Goal: Task Accomplishment & Management: Complete application form

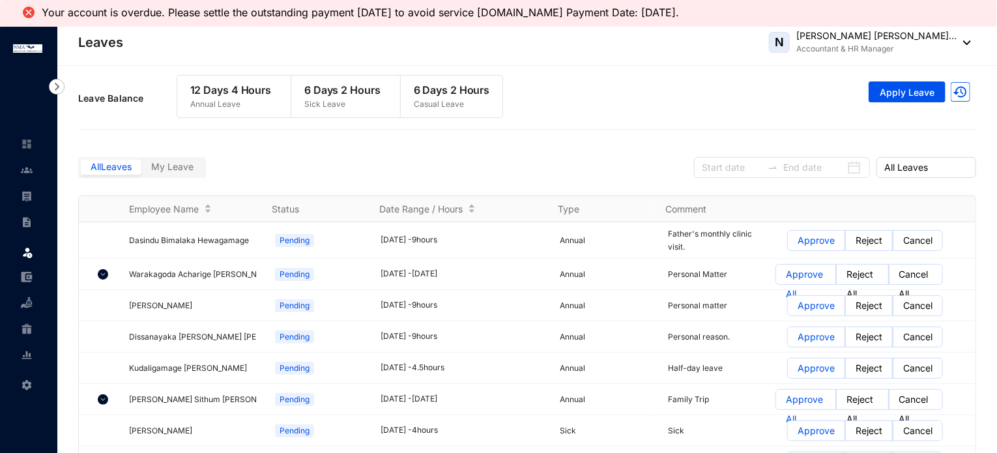
scroll to position [652, 0]
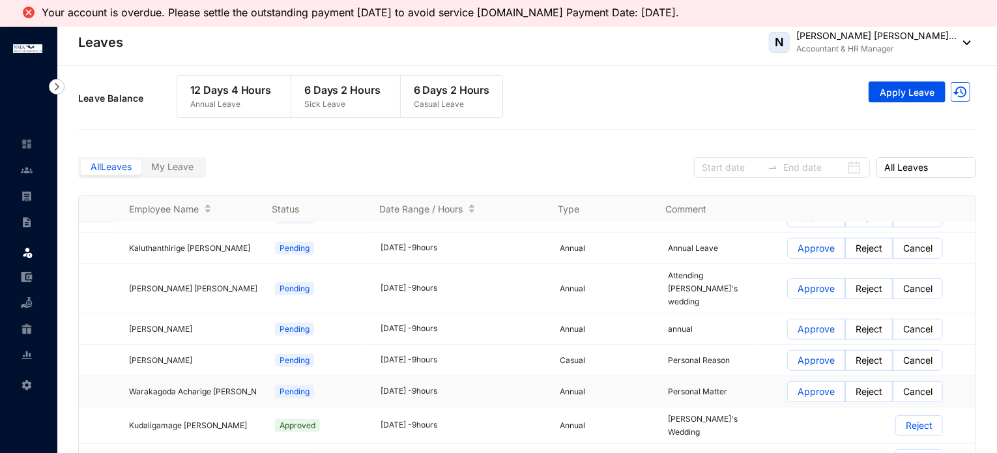
click at [788, 382] on span at bounding box center [816, 392] width 57 height 20
click at [788, 395] on input "Approve" at bounding box center [788, 395] width 0 height 0
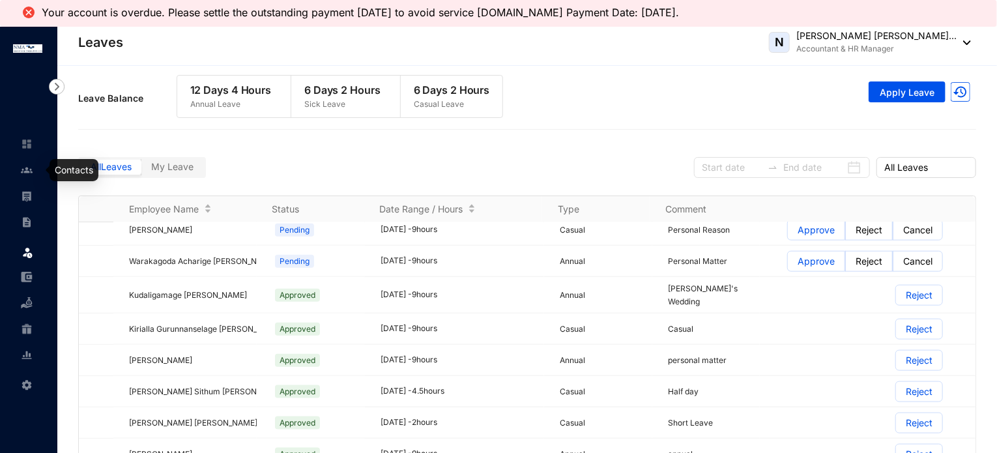
click at [29, 169] on img at bounding box center [27, 170] width 12 height 12
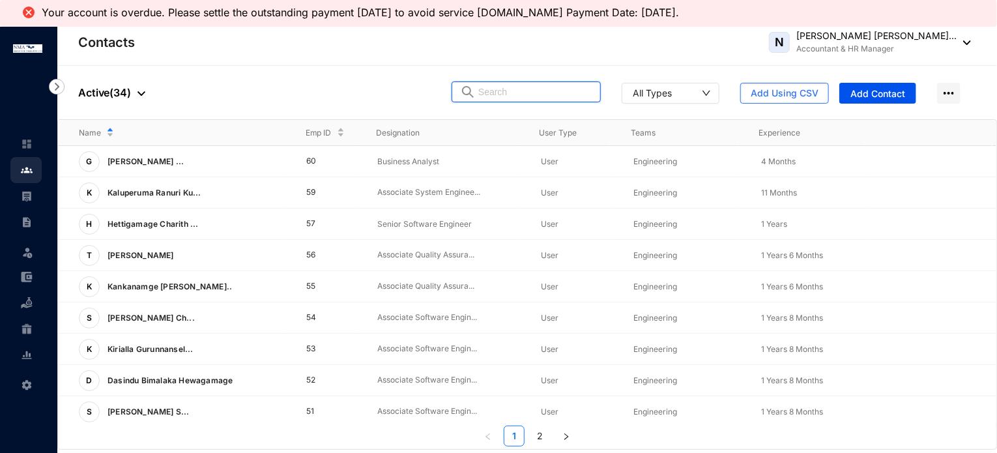
click at [510, 96] on input "text" at bounding box center [535, 92] width 114 height 20
click at [210, 282] on div "Name Emp ID Designation User Type Teams Experience G [PERSON_NAME] ... 60 Busin…" at bounding box center [527, 283] width 938 height 326
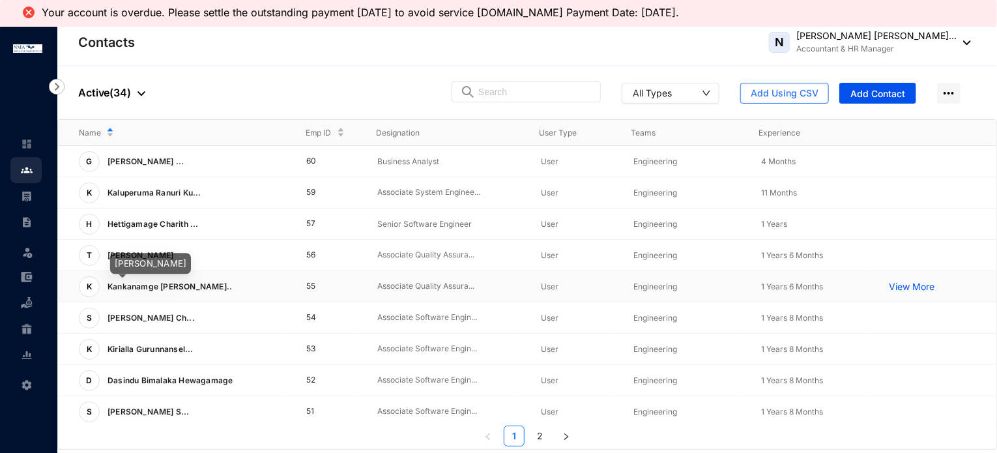
click at [194, 286] on span "Kankanamge [PERSON_NAME].." at bounding box center [170, 286] width 124 height 10
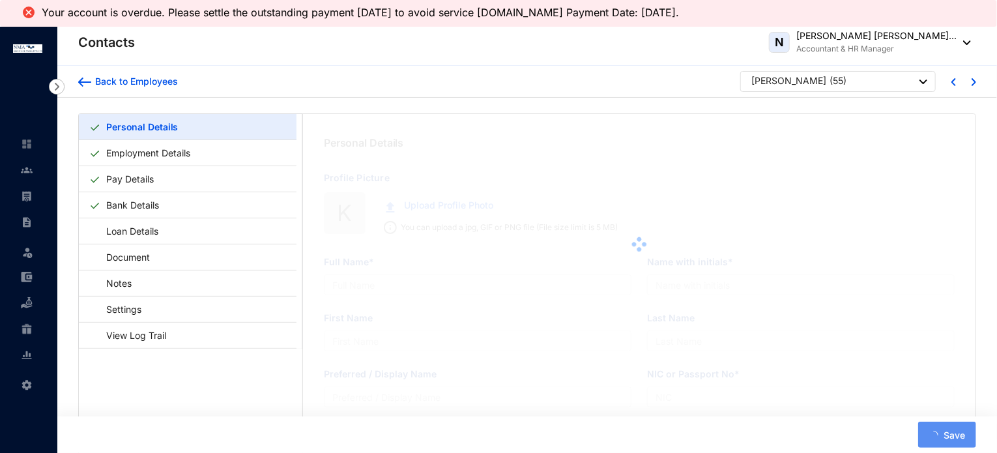
type input "[PERSON_NAME]"
type input "K A P Indralal"
type input "[PERSON_NAME]"
type input "Indralal"
type input "[PERSON_NAME]"
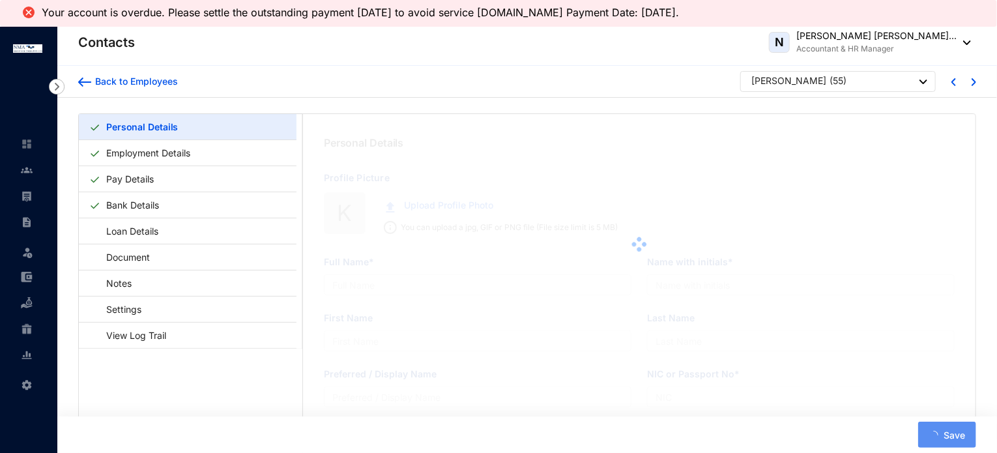
type input "996410714V"
type input "[GEOGRAPHIC_DATA]"
type input "0769130822"
type input "[STREET_ADDRESS]"
checkbox input "true"
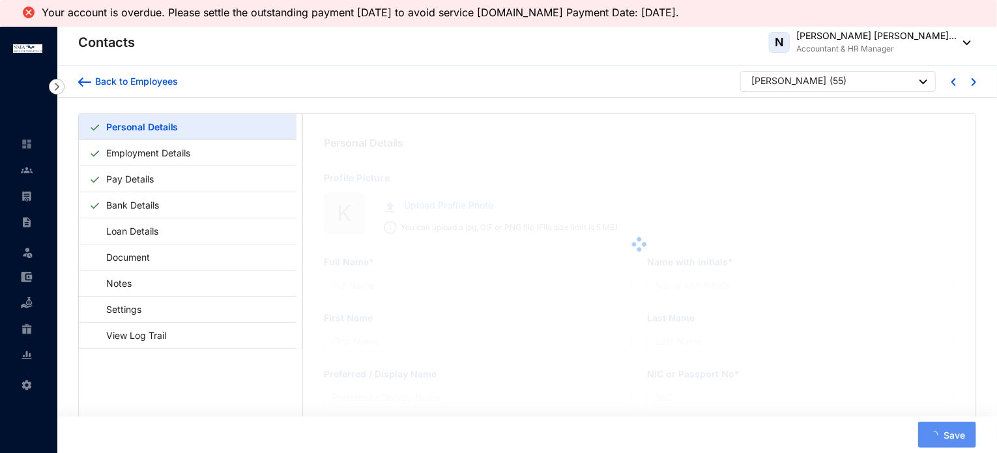
radio input "true"
type input "K.[PERSON_NAME]"
type input "0773630422"
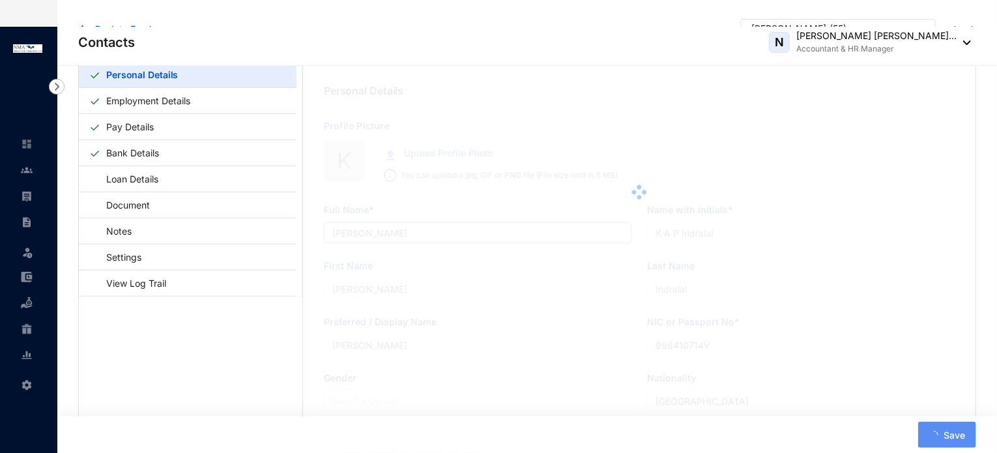
type input "[DATE]"
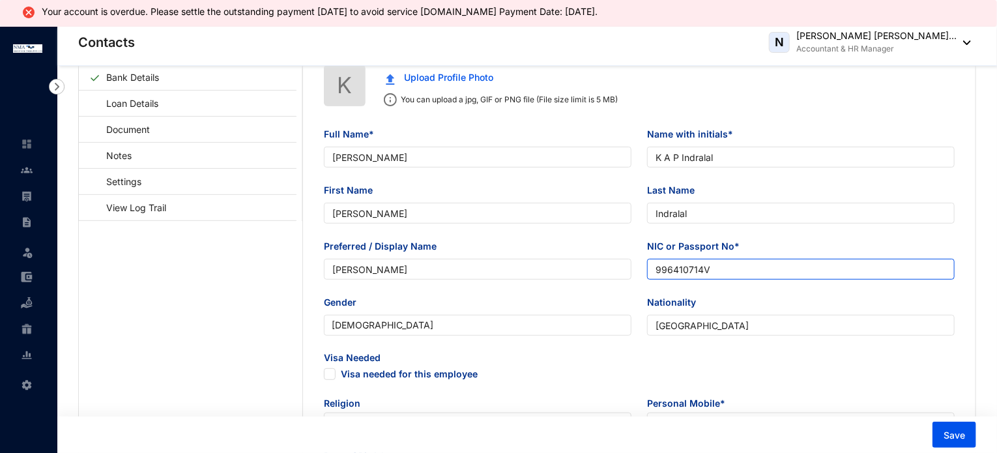
scroll to position [130, 0]
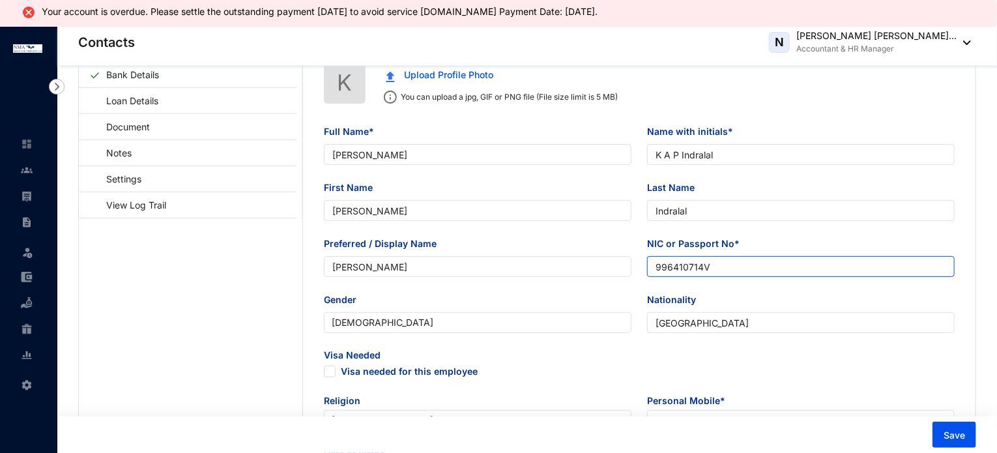
drag, startPoint x: 730, startPoint y: 264, endPoint x: 650, endPoint y: 263, distance: 79.5
click at [650, 263] on input "996410714V" at bounding box center [801, 266] width 308 height 21
click at [652, 267] on input "996410714V" at bounding box center [801, 266] width 308 height 21
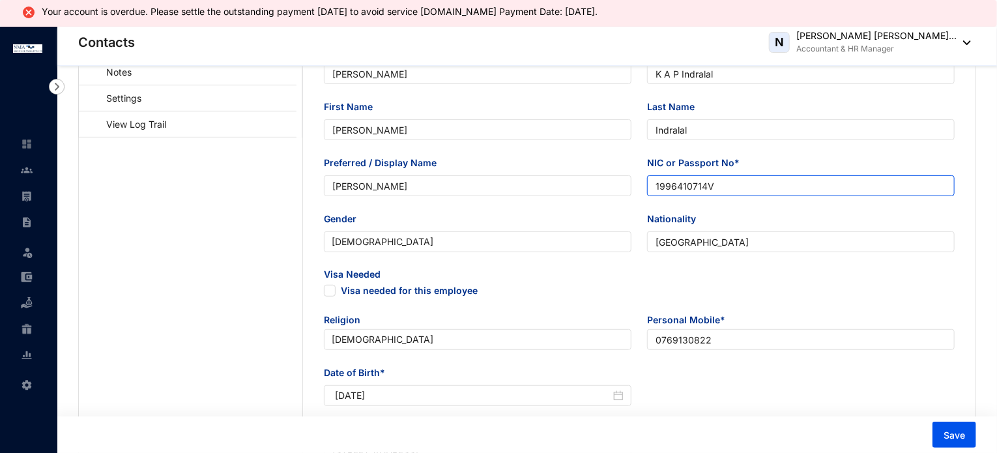
scroll to position [195, 0]
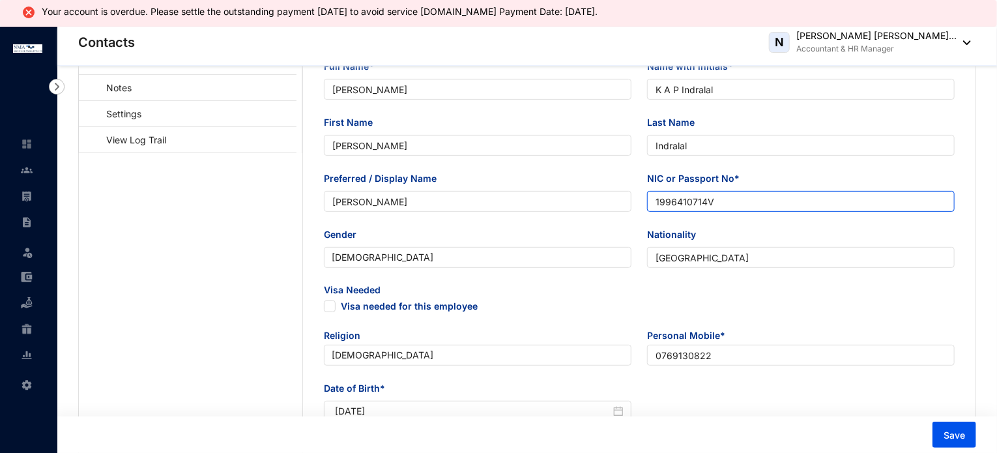
type input "996410714V"
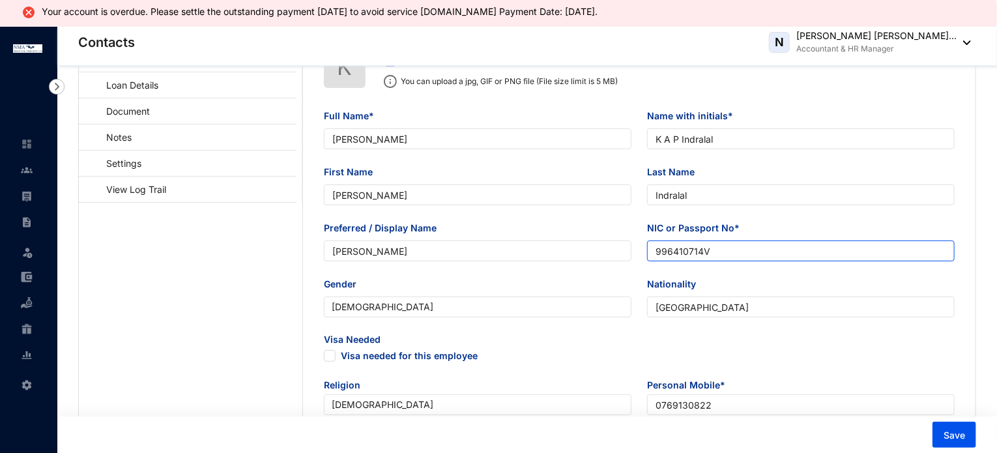
scroll to position [65, 0]
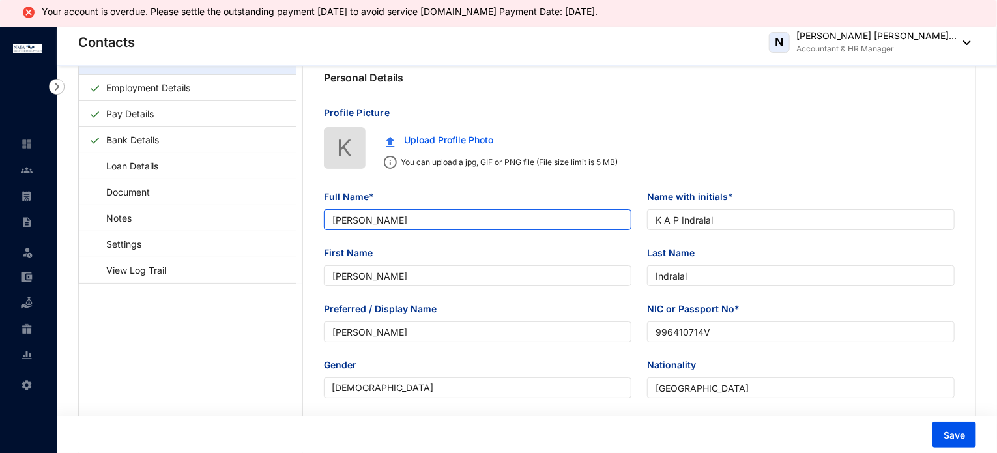
drag, startPoint x: 500, startPoint y: 216, endPoint x: 317, endPoint y: 217, distance: 183.8
click at [317, 217] on div "Full Name* [PERSON_NAME]" at bounding box center [477, 218] width 323 height 56
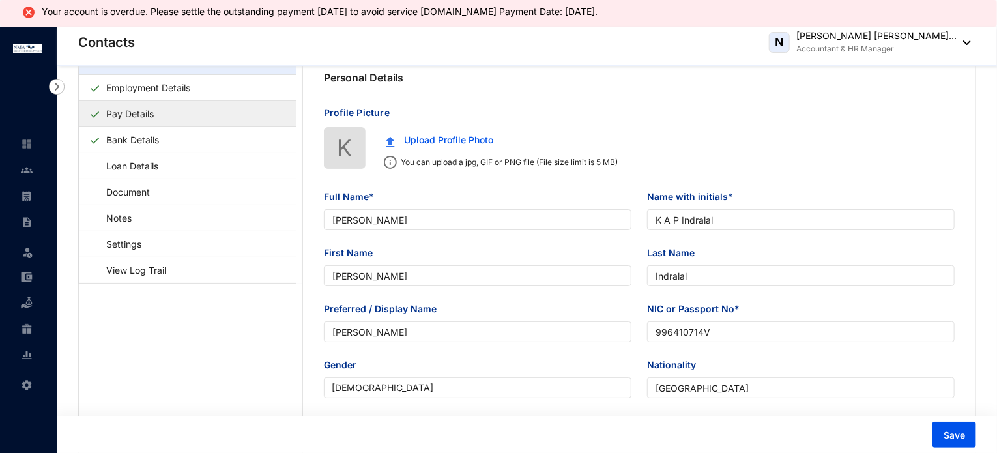
click at [159, 110] on link "Pay Details" at bounding box center [130, 113] width 58 height 27
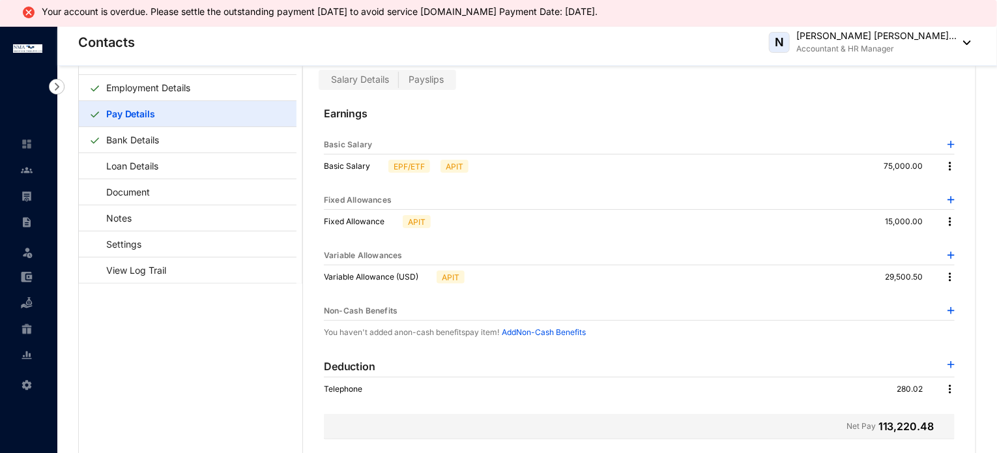
click at [412, 87] on label "Payslips" at bounding box center [426, 79] width 55 height 15
click at [399, 83] on input "Payslips" at bounding box center [399, 83] width 0 height 0
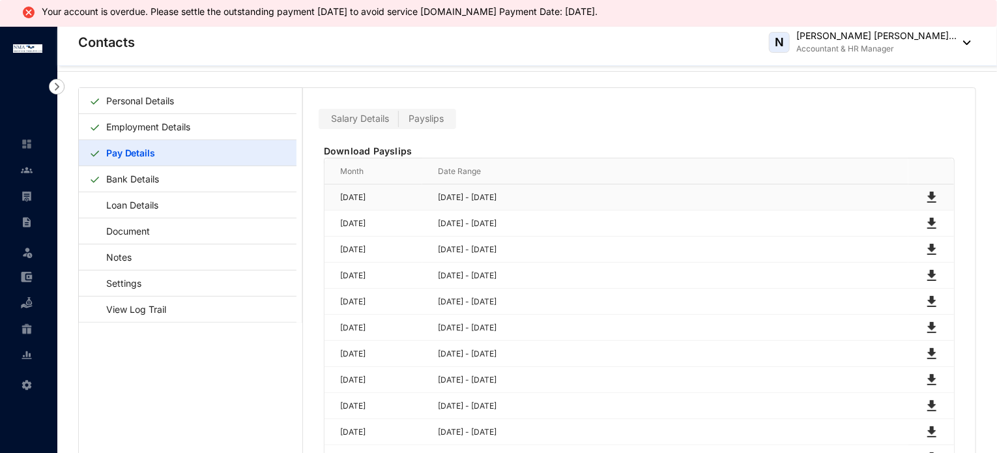
click at [932, 193] on img at bounding box center [932, 198] width 16 height 16
click at [152, 102] on link "Personal Details" at bounding box center [140, 100] width 78 height 27
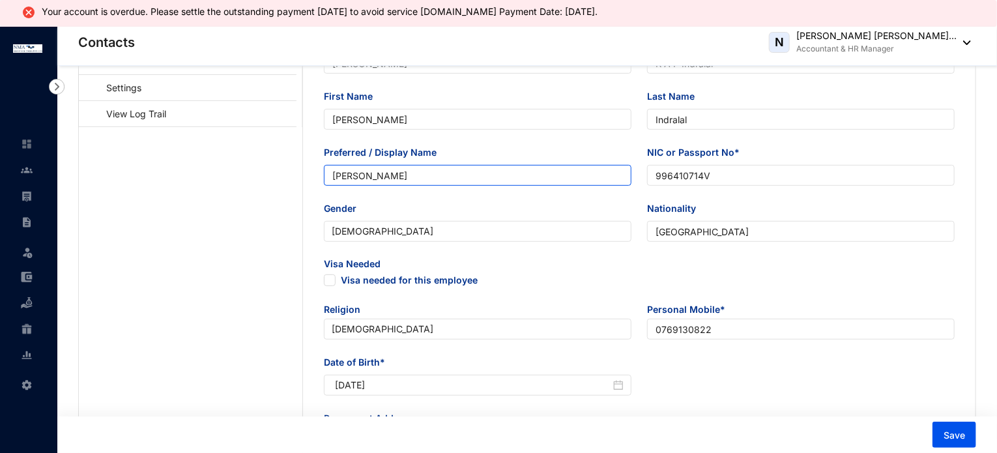
scroll to position [222, 0]
drag, startPoint x: 727, startPoint y: 170, endPoint x: 610, endPoint y: 171, distance: 116.6
click at [610, 171] on div "Preferred / Display Name [PERSON_NAME] or Passport No* 996410714V" at bounding box center [639, 173] width 646 height 56
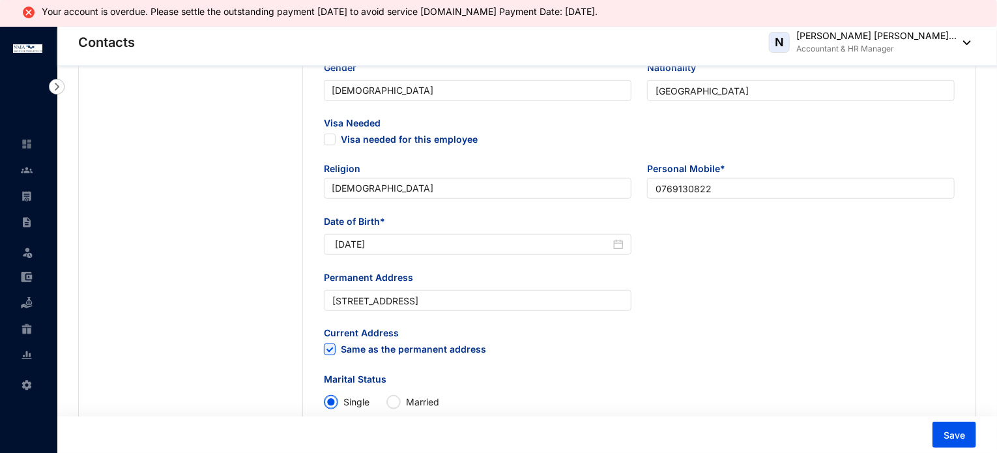
scroll to position [482, 0]
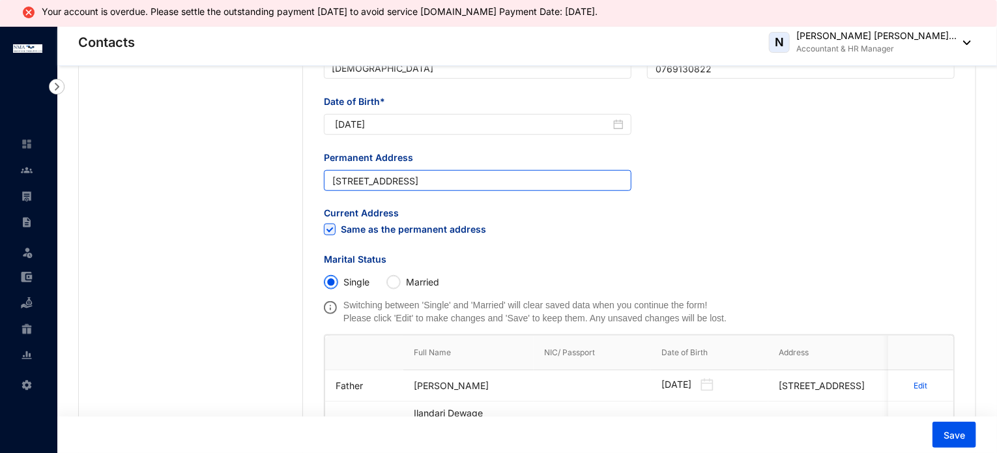
drag, startPoint x: 528, startPoint y: 184, endPoint x: 333, endPoint y: 183, distance: 194.8
click at [333, 183] on input "[STREET_ADDRESS]" at bounding box center [478, 180] width 308 height 21
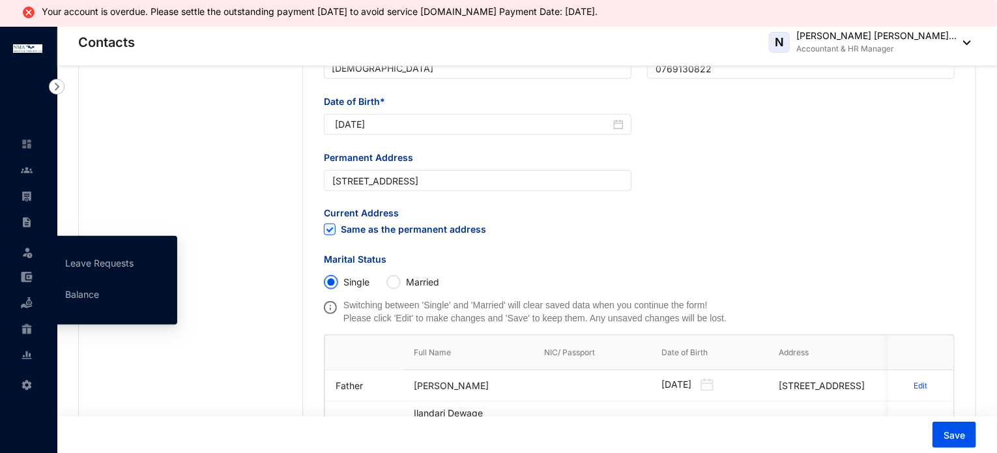
drag, startPoint x: 98, startPoint y: 268, endPoint x: 132, endPoint y: 1, distance: 269.9
click at [98, 268] on link "Leave Requests" at bounding box center [99, 262] width 68 height 11
